Goal: Check status

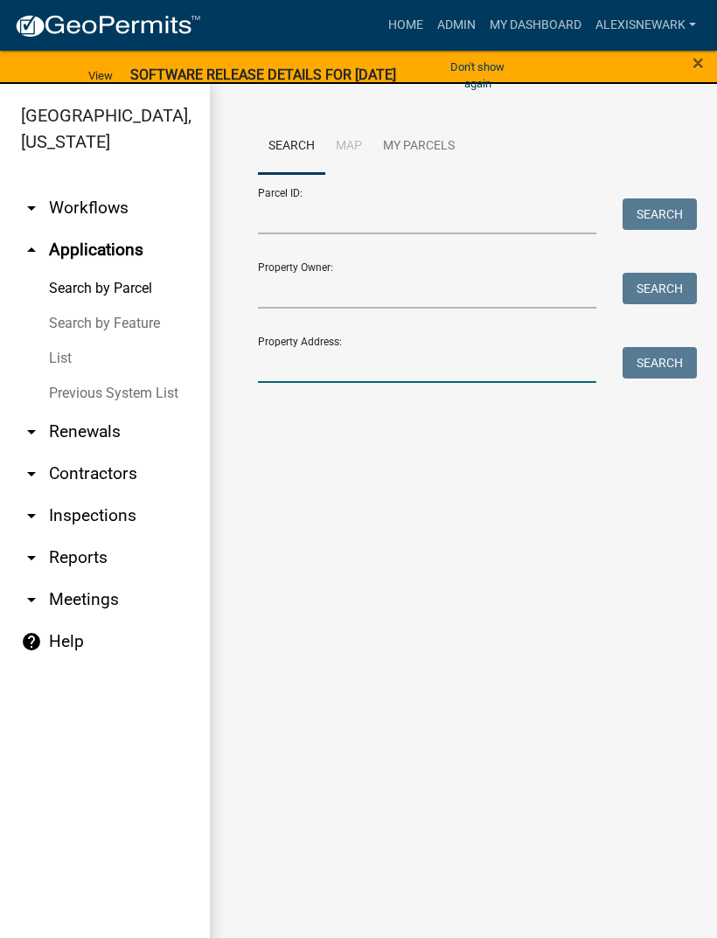
click at [379, 359] on input "Property Address:" at bounding box center [427, 365] width 338 height 36
type input "46328"
click at [665, 343] on div "Property Address: 46328 Search" at bounding box center [463, 353] width 411 height 60
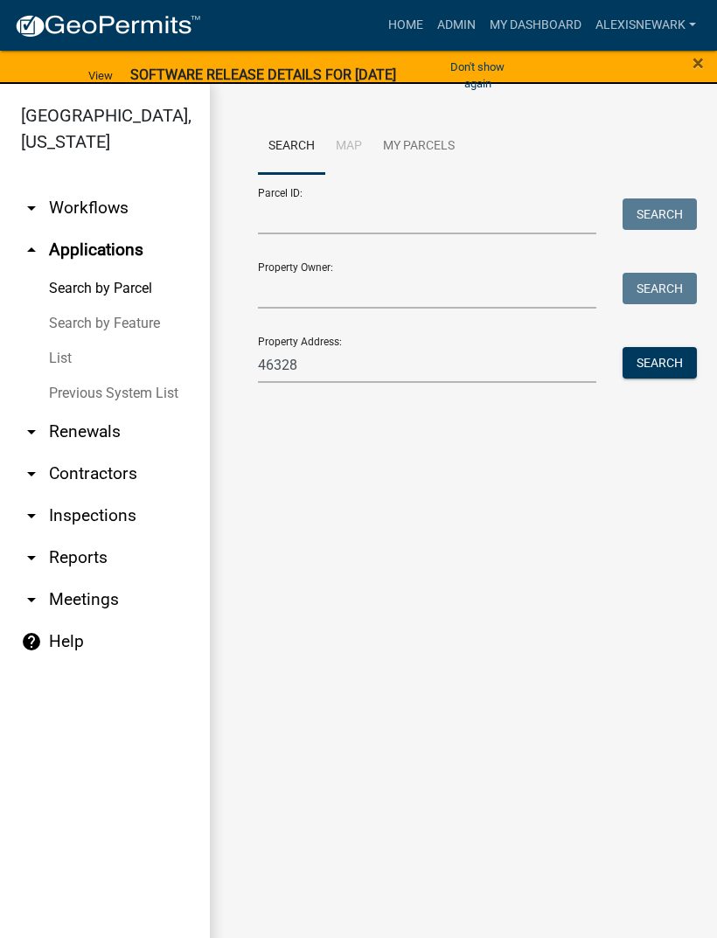
click at [652, 354] on button "Search" at bounding box center [660, 362] width 74 height 31
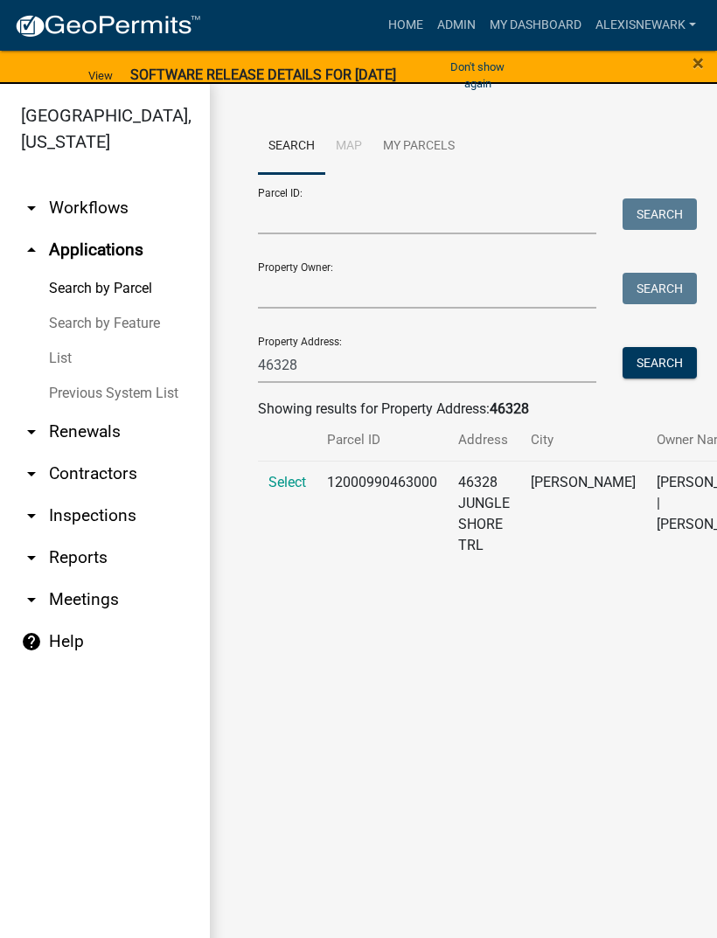
click at [300, 491] on span "Select" at bounding box center [287, 482] width 38 height 17
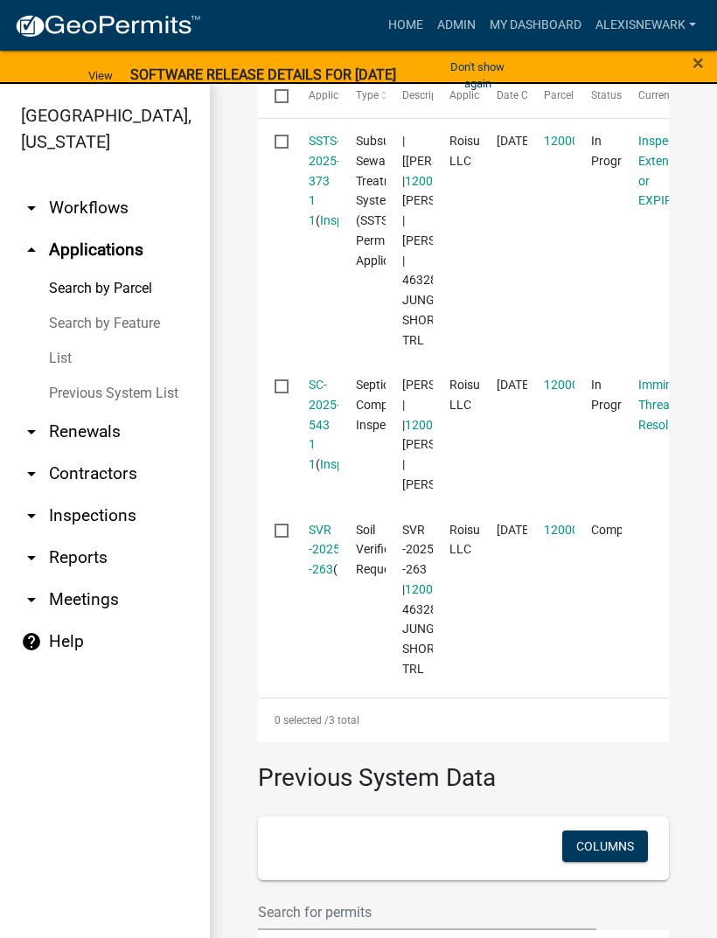
scroll to position [647, 0]
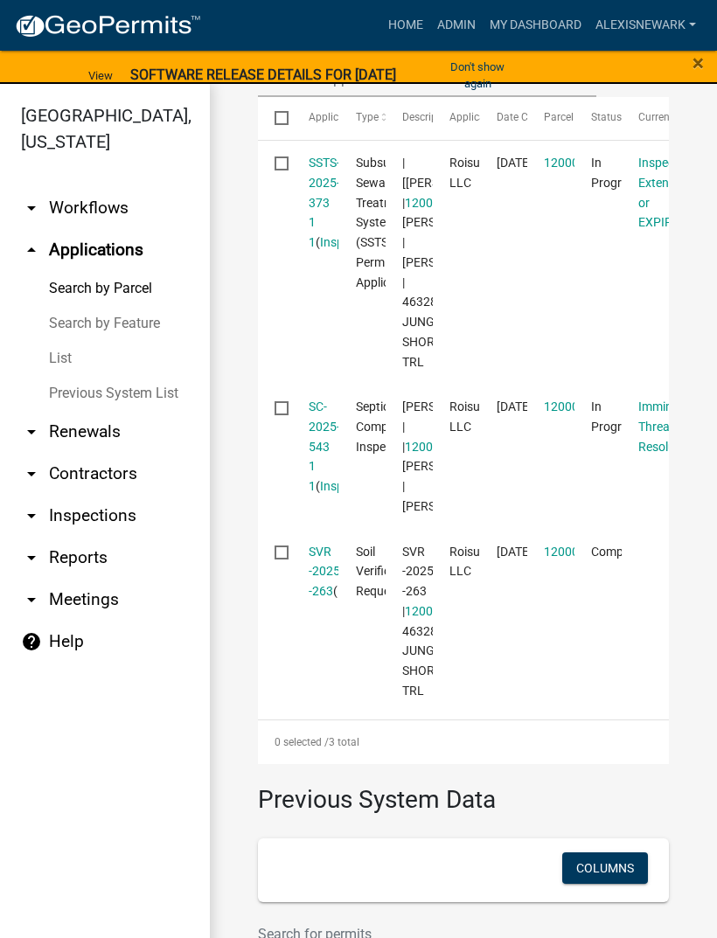
click at [320, 199] on link "SSTS-2025-373 1 1" at bounding box center [324, 203] width 31 height 94
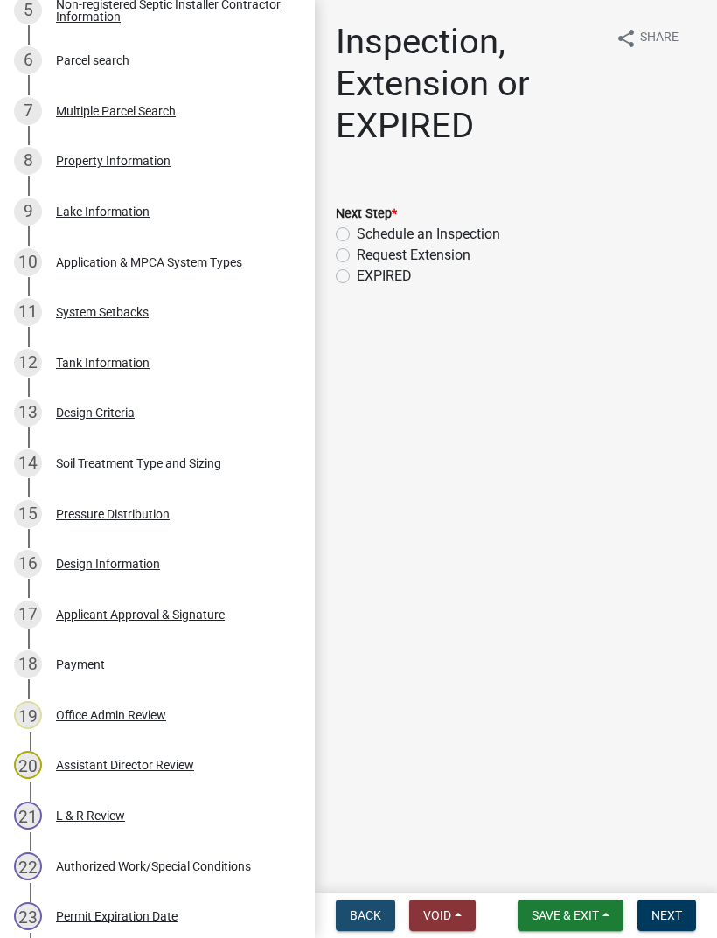
scroll to position [591, 0]
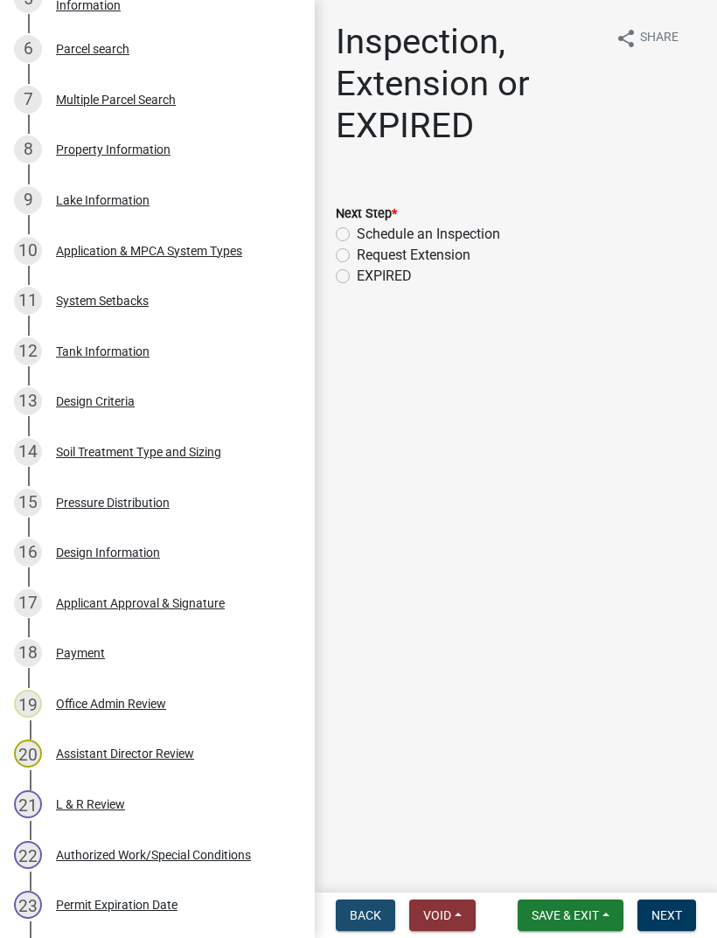
click at [157, 540] on div "16 Design Information" at bounding box center [150, 553] width 273 height 28
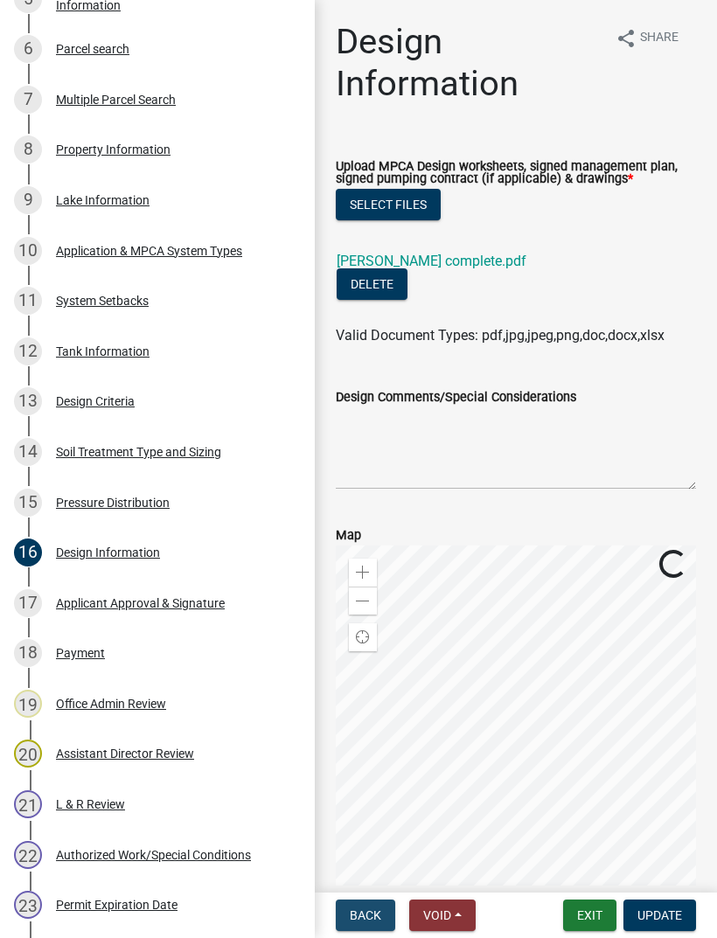
click at [423, 269] on link "[PERSON_NAME] complete.pdf" at bounding box center [432, 261] width 190 height 17
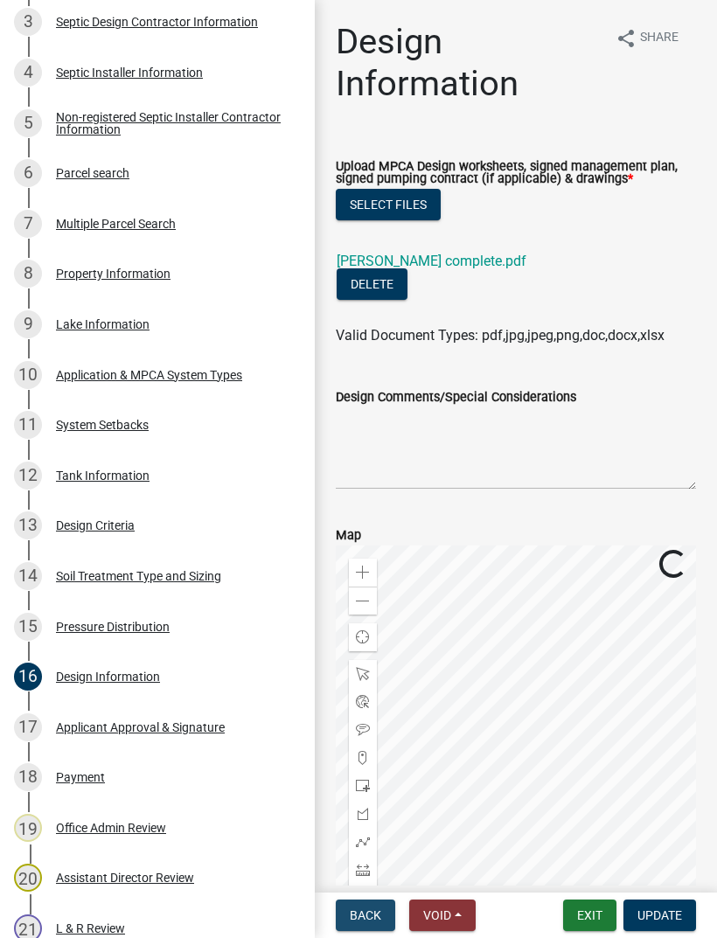
scroll to position [461, 0]
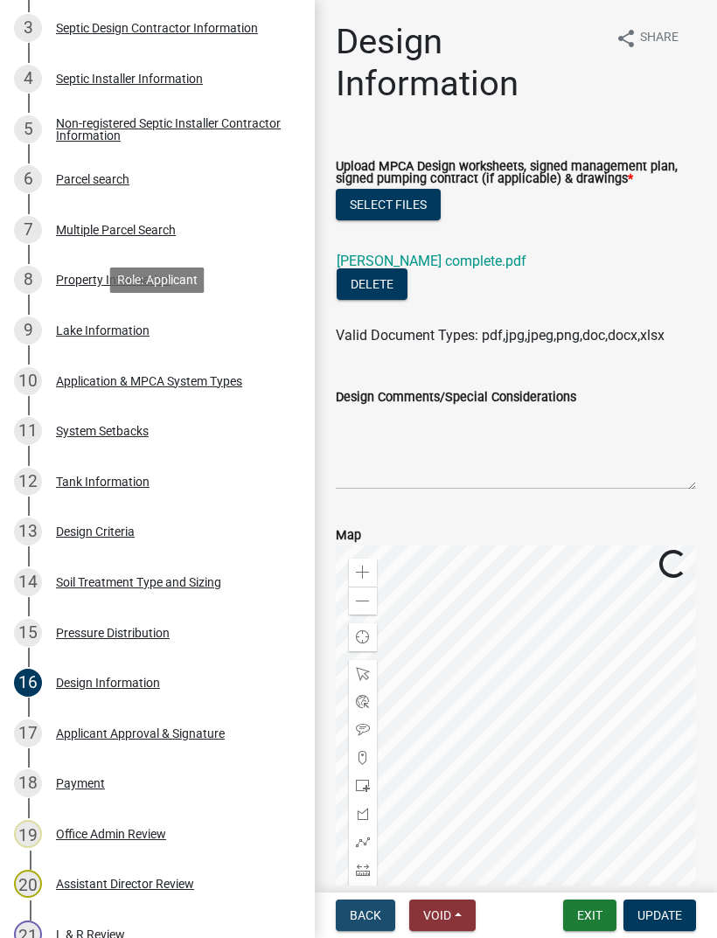
click at [122, 326] on div "Lake Information" at bounding box center [103, 330] width 94 height 12
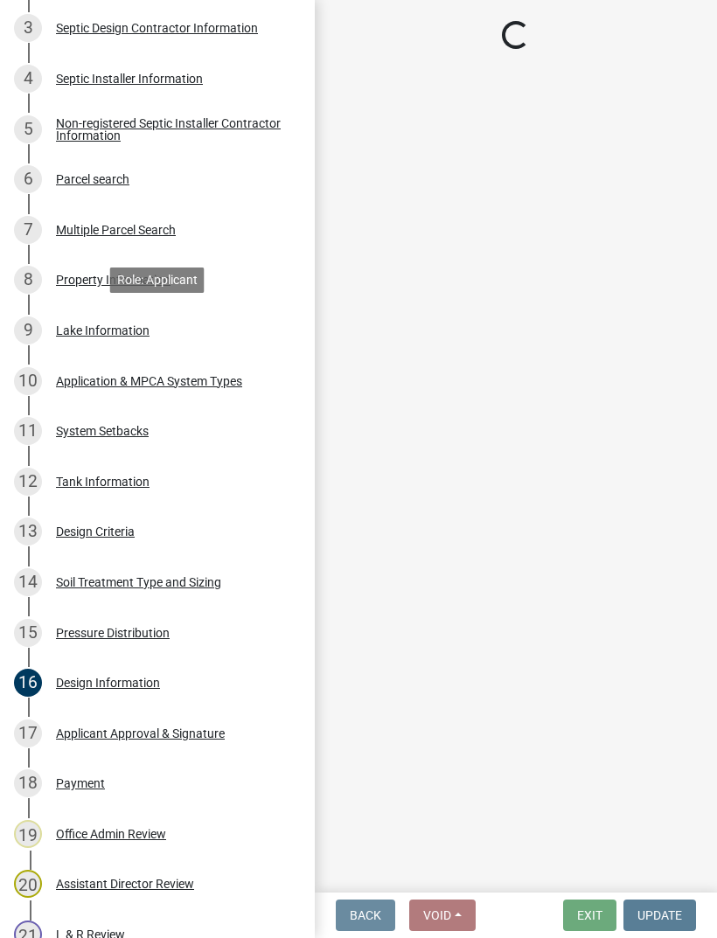
select select "7a383bc9-1ab3-45d1-a8e2-10abd99d8c01"
